Goal: Task Accomplishment & Management: Use online tool/utility

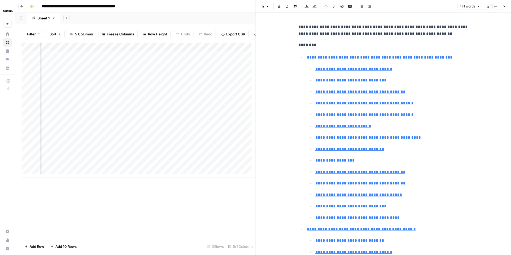
click at [503, 6] on icon "button" at bounding box center [504, 6] width 3 height 3
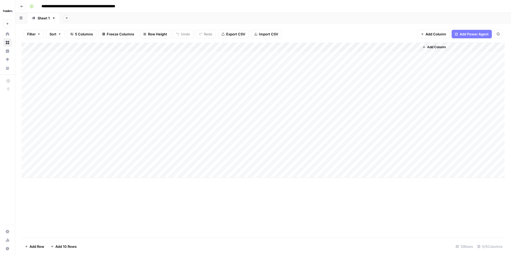
click at [125, 74] on div "Add Column" at bounding box center [263, 110] width 483 height 135
click at [160, 74] on div "Add Column" at bounding box center [263, 110] width 483 height 135
type textarea "**********"
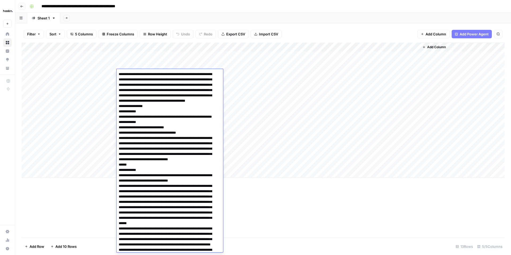
scroll to position [2028, 0]
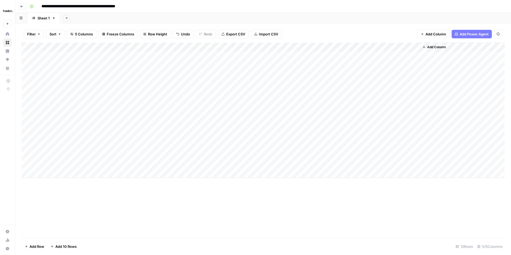
click at [234, 74] on div "Add Column" at bounding box center [263, 110] width 483 height 135
click at [414, 47] on div "Add Column" at bounding box center [263, 110] width 483 height 135
click at [359, 47] on div "Add Column" at bounding box center [263, 110] width 483 height 135
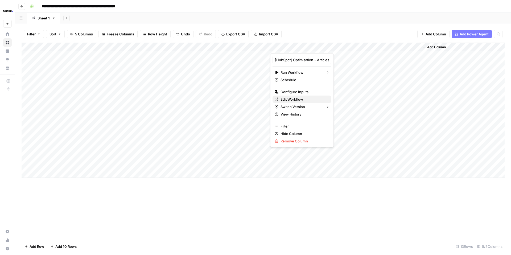
click at [284, 98] on span "Edit Workflow" at bounding box center [304, 99] width 47 height 5
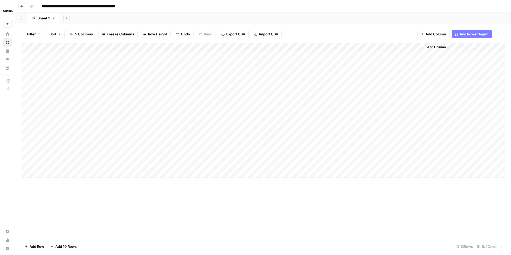
click at [219, 75] on div "Add Column" at bounding box center [263, 110] width 483 height 135
click at [210, 86] on div "Add Column" at bounding box center [263, 110] width 483 height 135
click at [210, 85] on div "Add Column" at bounding box center [263, 110] width 483 height 135
click at [210, 85] on textarea at bounding box center [235, 83] width 85 height 7
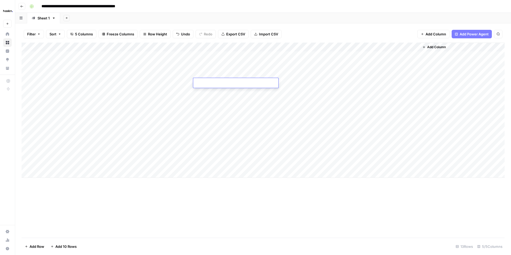
type textarea "**********"
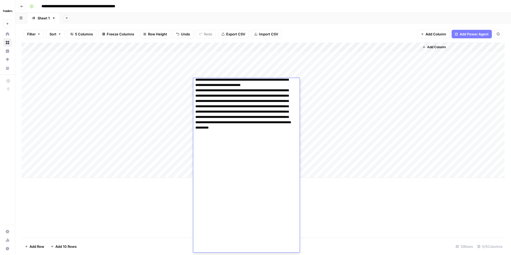
click at [165, 84] on div "Add Column" at bounding box center [263, 110] width 483 height 135
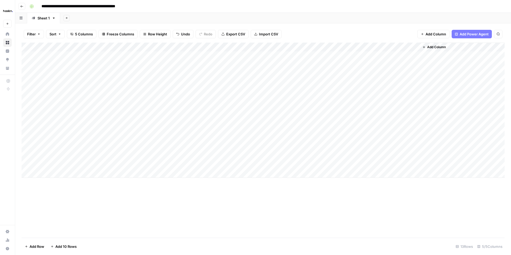
click at [320, 74] on div "Add Column" at bounding box center [263, 110] width 483 height 135
type input "**********"
click at [164, 83] on div "Add Column" at bounding box center [263, 110] width 483 height 135
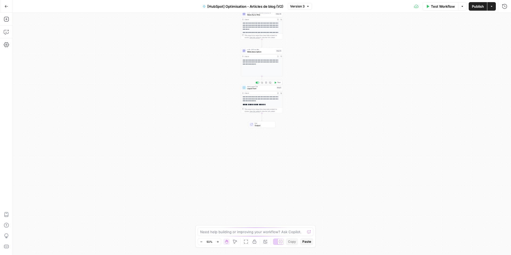
click at [261, 88] on span "Liquid Text" at bounding box center [261, 88] width 28 height 3
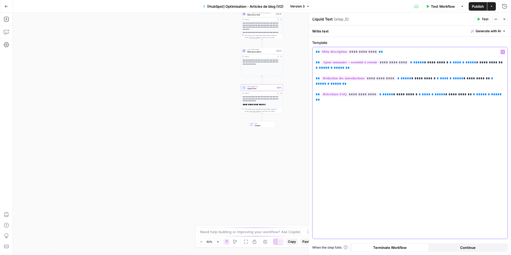
click at [315, 64] on div "**********" at bounding box center [409, 143] width 195 height 192
click at [224, 100] on div "**********" at bounding box center [262, 134] width 498 height 242
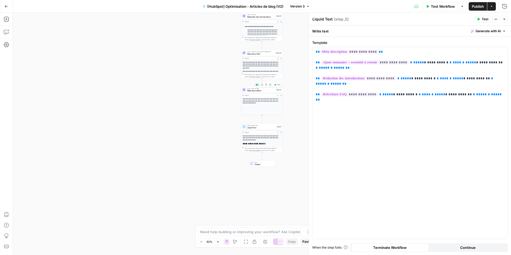
click at [258, 89] on span "LLM · GPT-4o Mini" at bounding box center [261, 88] width 28 height 2
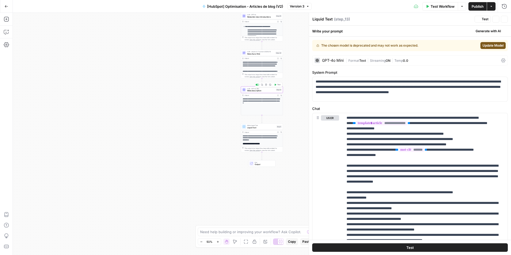
type textarea "Méta description"
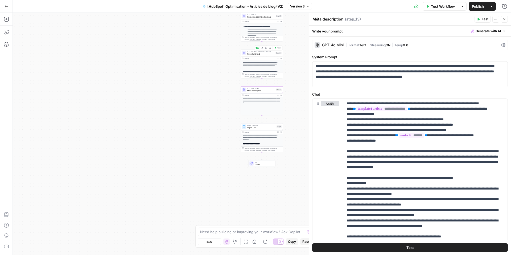
click at [263, 52] on span "Réécriture FAQ" at bounding box center [260, 53] width 27 height 3
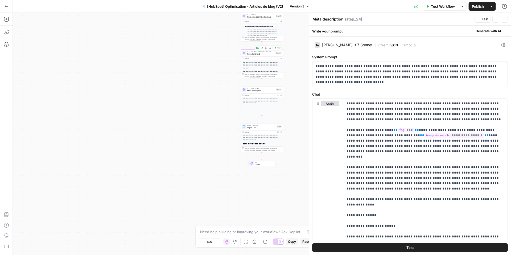
type textarea "Réécriture FAQ"
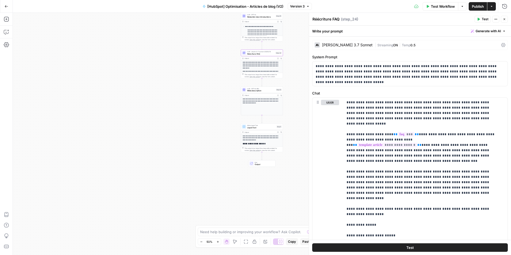
click at [261, 128] on span "Liquid Text" at bounding box center [261, 127] width 28 height 3
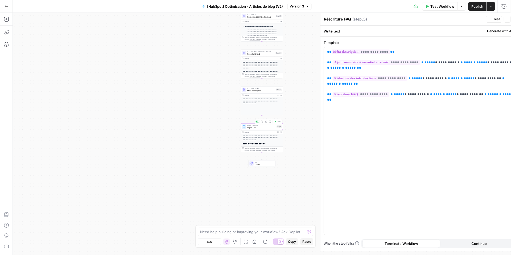
type textarea "Liquid Text"
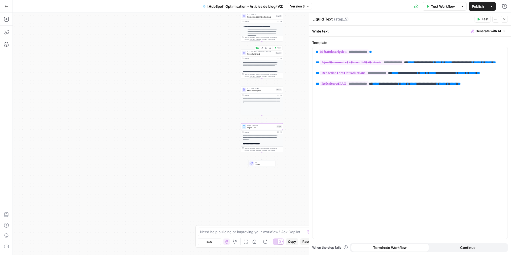
click at [257, 54] on span "Réécriture FAQ" at bounding box center [260, 53] width 27 height 3
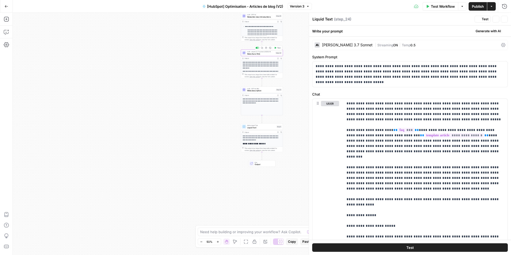
type textarea "Réécriture FAQ"
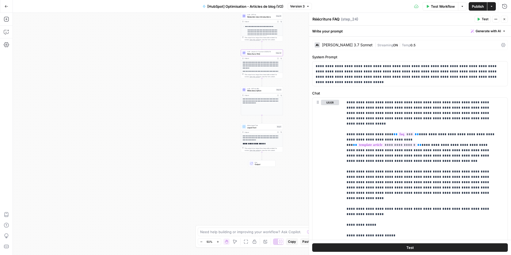
click at [276, 22] on button "Expand Output" at bounding box center [277, 21] width 3 height 3
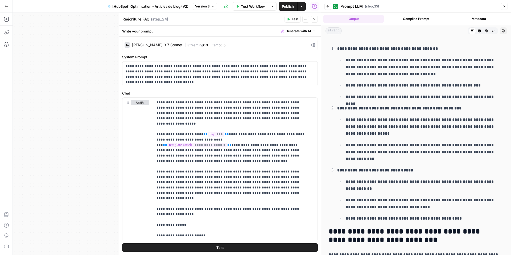
click at [492, 31] on icon "button" at bounding box center [493, 30] width 3 height 3
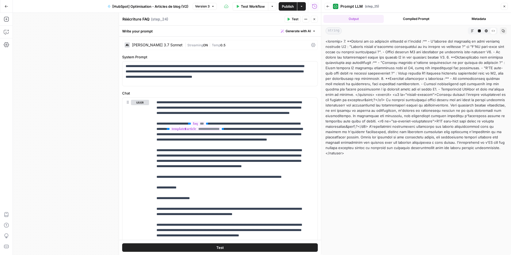
click at [503, 5] on icon "button" at bounding box center [504, 6] width 3 height 3
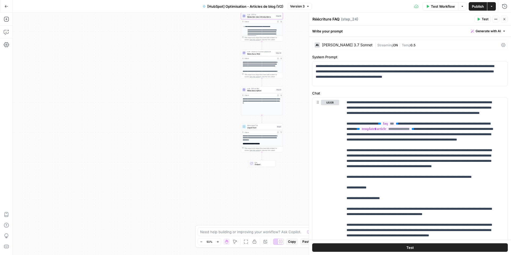
click at [5, 6] on icon "button" at bounding box center [7, 7] width 4 height 4
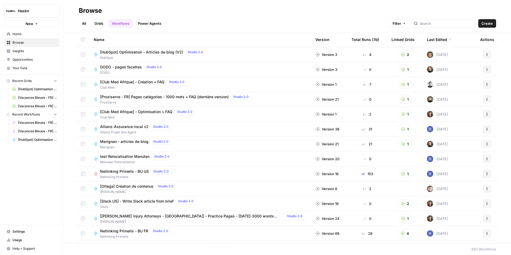
click at [164, 51] on span "[HubSpot] Optimisation - Articles de blog (V2)" at bounding box center [141, 52] width 83 height 5
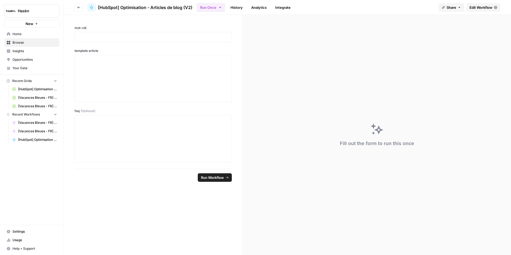
click at [81, 8] on button "Go back" at bounding box center [79, 7] width 9 height 9
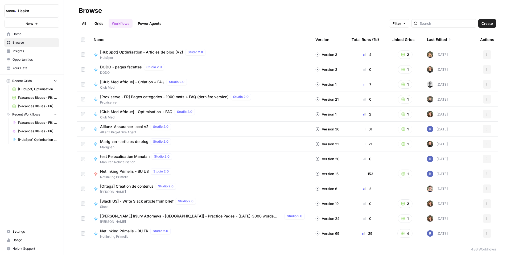
click at [160, 54] on span "[HubSpot] Optimisation - Articles de blog (V2)" at bounding box center [141, 52] width 83 height 5
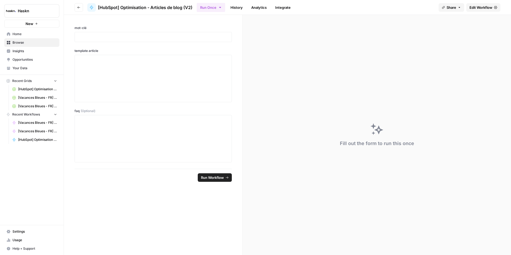
click at [26, 89] on span "[HubSpot] Optimisation - Articles de blog" at bounding box center [37, 89] width 39 height 5
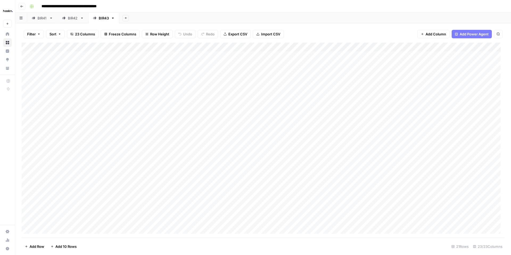
click at [22, 7] on icon "button" at bounding box center [21, 6] width 3 height 3
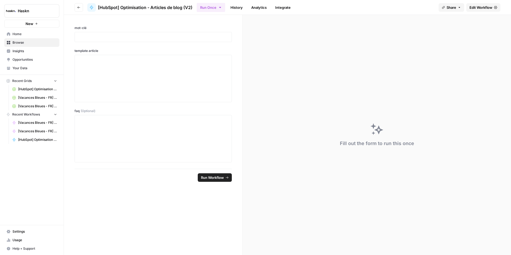
click at [78, 9] on icon "button" at bounding box center [78, 7] width 3 height 3
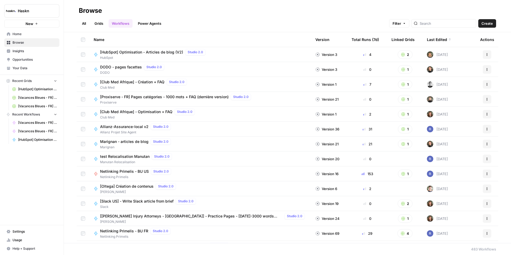
click at [88, 22] on link "All" at bounding box center [84, 23] width 10 height 9
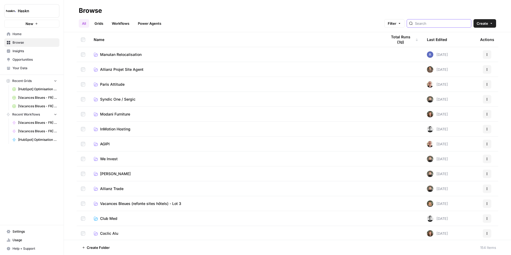
click at [432, 22] on input "search" at bounding box center [442, 23] width 54 height 5
type input "hubspot"
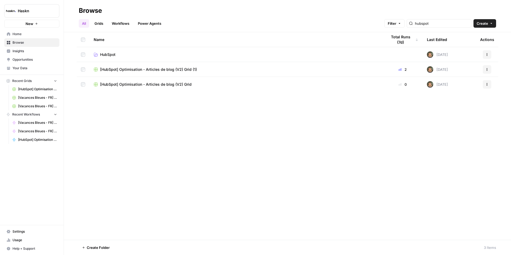
click at [486, 69] on icon "button" at bounding box center [486, 69] width 3 height 3
click at [454, 101] on span "Move To" at bounding box center [463, 101] width 43 height 5
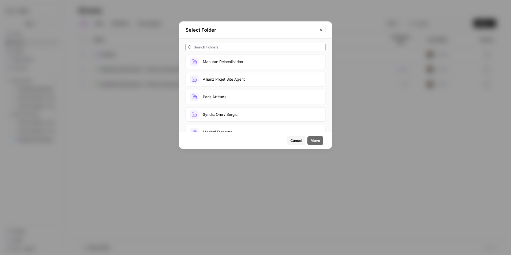
click at [219, 48] on input "text" at bounding box center [258, 46] width 129 height 5
type input "HU"
click at [266, 82] on button "HubSpot" at bounding box center [256, 79] width 140 height 14
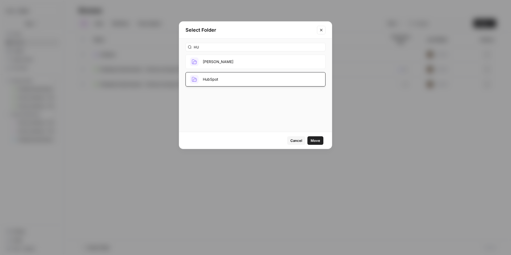
click at [318, 141] on span "Move" at bounding box center [316, 140] width 10 height 5
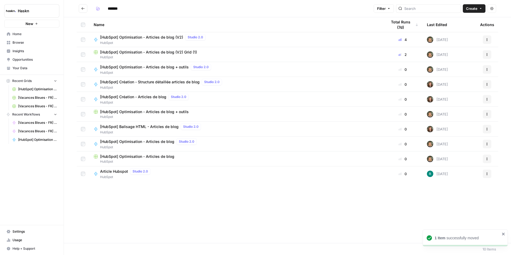
click at [84, 11] on button "Go back" at bounding box center [83, 8] width 9 height 9
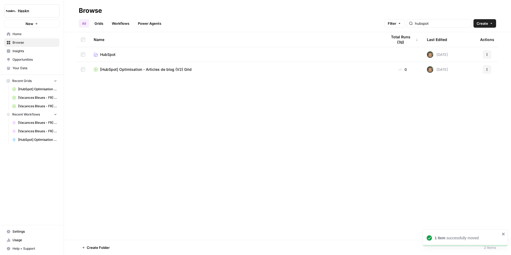
click at [485, 71] on icon "button" at bounding box center [486, 69] width 3 height 3
click at [446, 103] on span "Move To" at bounding box center [463, 101] width 43 height 5
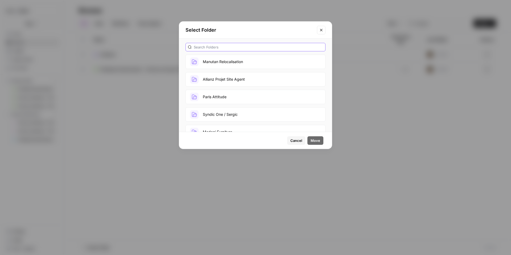
click at [233, 49] on input "text" at bounding box center [258, 46] width 129 height 5
type input "HUB"
click at [226, 60] on button "HubSpot" at bounding box center [256, 62] width 140 height 14
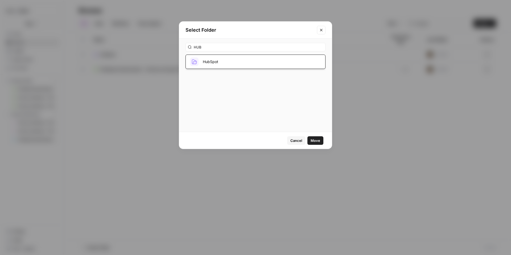
click at [319, 140] on span "Move" at bounding box center [316, 140] width 10 height 5
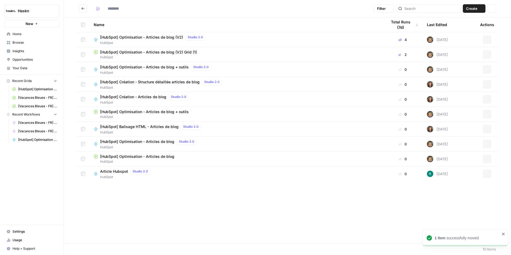
type input "*******"
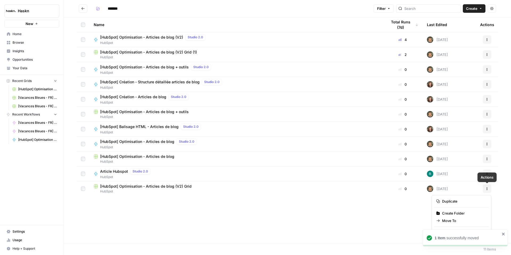
click at [488, 188] on icon "button" at bounding box center [486, 188] width 3 height 3
click at [444, 232] on span "Delete" at bounding box center [463, 232] width 43 height 5
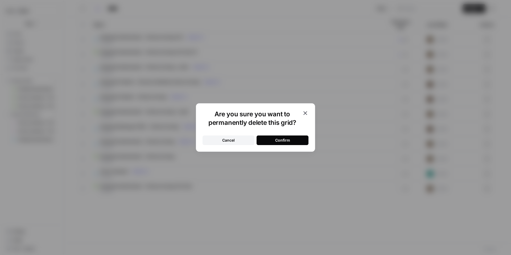
click at [301, 141] on button "Confirm" at bounding box center [283, 140] width 52 height 10
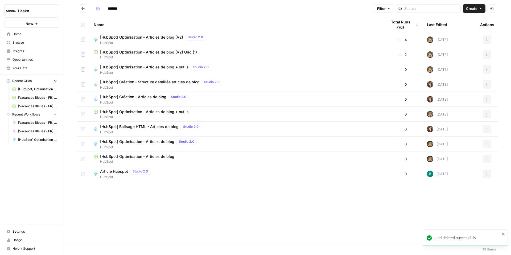
click at [147, 52] on span "[HubSpot] Optimisation - Articles de blog (V2) Grid (1)" at bounding box center [148, 52] width 97 height 5
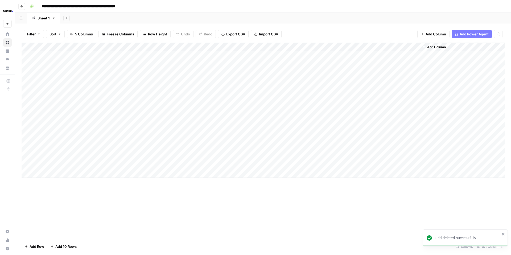
click at [137, 5] on input "**********" at bounding box center [90, 6] width 102 height 9
type input "**********"
click at [320, 72] on div "Add Column" at bounding box center [263, 110] width 483 height 135
click at [169, 81] on div "Add Column" at bounding box center [263, 110] width 483 height 135
type input "**********"
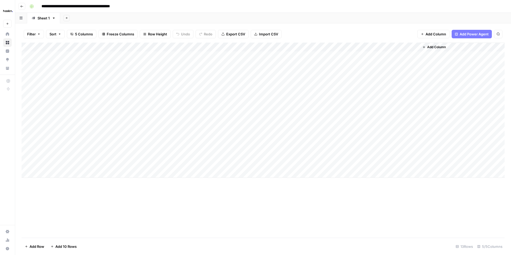
click at [174, 82] on div "Add Column" at bounding box center [263, 110] width 483 height 135
click at [158, 80] on div "Add Column" at bounding box center [263, 110] width 483 height 135
click at [158, 80] on textarea at bounding box center [159, 83] width 85 height 7
type textarea "**********"
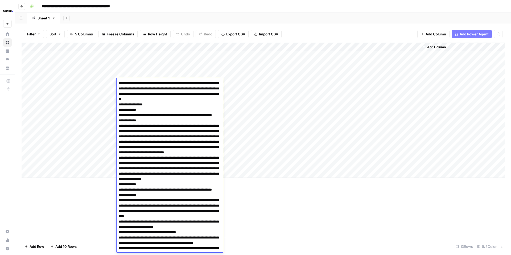
scroll to position [3293, 0]
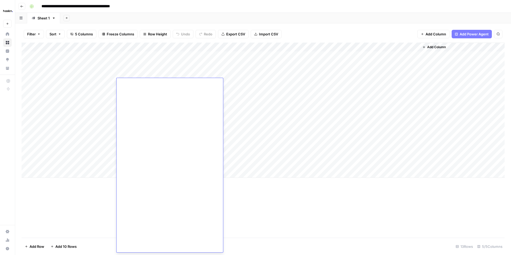
click at [237, 109] on div "Add Column" at bounding box center [263, 110] width 483 height 135
click at [321, 83] on div "Add Column" at bounding box center [263, 110] width 483 height 135
click at [144, 91] on div "Add Column" at bounding box center [263, 110] width 483 height 135
click at [215, 97] on div "Add Column" at bounding box center [263, 110] width 483 height 135
click at [215, 99] on div "Add Column" at bounding box center [263, 110] width 483 height 135
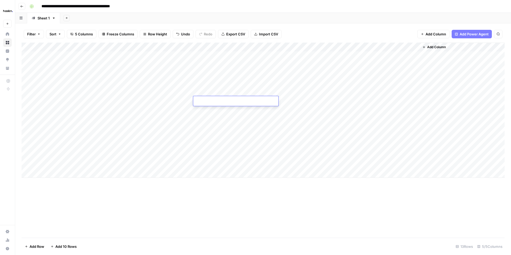
type textarea "**********"
click at [165, 97] on div "Add Column" at bounding box center [263, 110] width 483 height 135
click at [151, 100] on div "Add Column" at bounding box center [263, 110] width 483 height 135
click at [151, 100] on textarea at bounding box center [159, 101] width 85 height 7
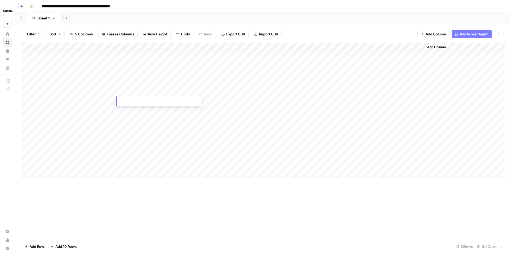
type textarea "**********"
click at [234, 112] on div "Add Column" at bounding box center [263, 110] width 483 height 135
click at [320, 101] on div "Add Column" at bounding box center [263, 110] width 483 height 135
click at [381, 56] on div "Add Column" at bounding box center [263, 110] width 483 height 135
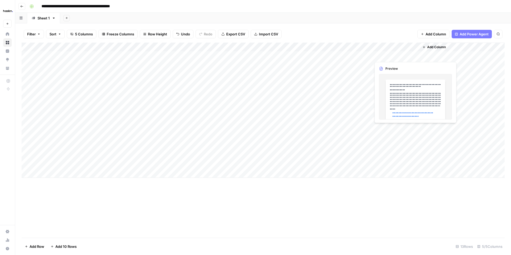
click at [381, 56] on div "Add Column" at bounding box center [263, 110] width 483 height 135
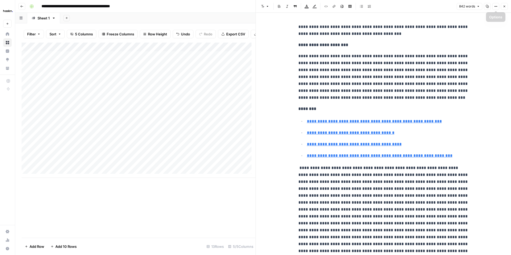
click at [506, 5] on button "Close" at bounding box center [504, 6] width 7 height 7
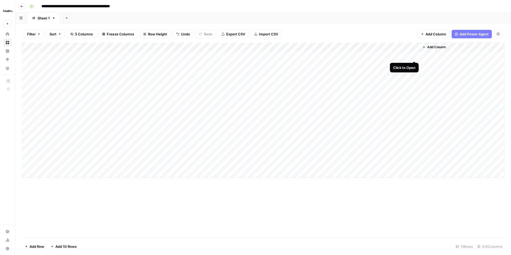
click at [414, 55] on div "Add Column" at bounding box center [263, 110] width 483 height 135
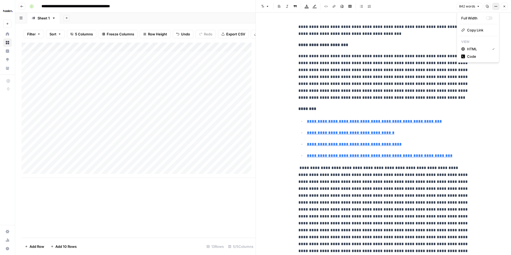
click at [496, 6] on icon "button" at bounding box center [495, 6] width 3 height 3
click at [475, 57] on span "Code" at bounding box center [480, 56] width 26 height 5
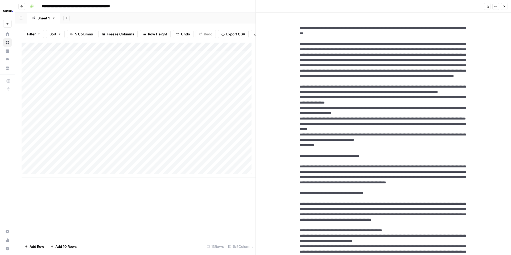
drag, startPoint x: 394, startPoint y: 33, endPoint x: 283, endPoint y: 30, distance: 111.6
drag, startPoint x: 298, startPoint y: 43, endPoint x: 327, endPoint y: 102, distance: 65.8
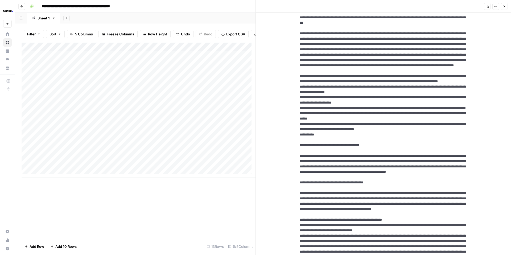
scroll to position [13, 0]
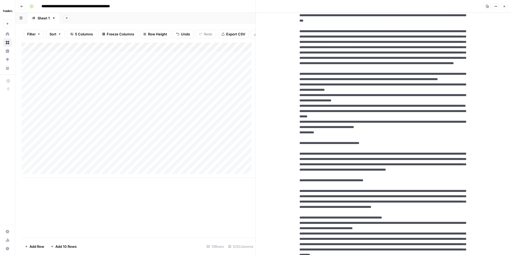
drag, startPoint x: 335, startPoint y: 176, endPoint x: 295, endPoint y: 99, distance: 86.5
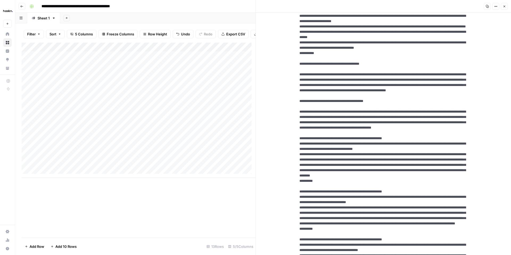
scroll to position [93, 0]
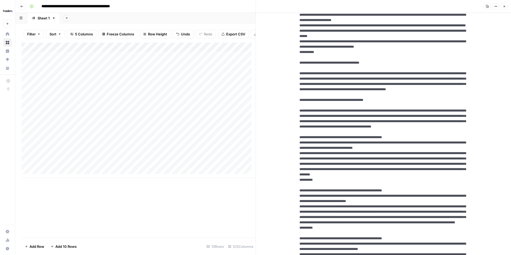
drag, startPoint x: 399, startPoint y: 144, endPoint x: 290, endPoint y: 117, distance: 112.5
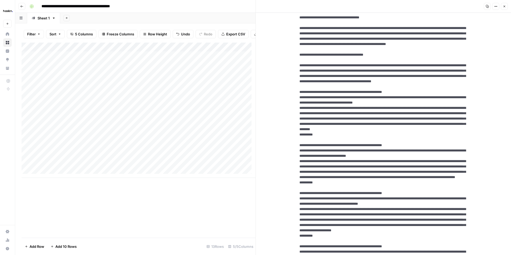
scroll to position [143, 0]
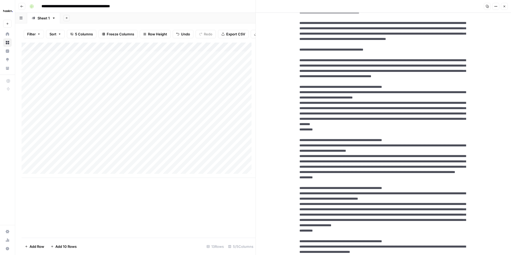
drag, startPoint x: 419, startPoint y: 141, endPoint x: 292, endPoint y: 112, distance: 130.7
